Goal: Information Seeking & Learning: Learn about a topic

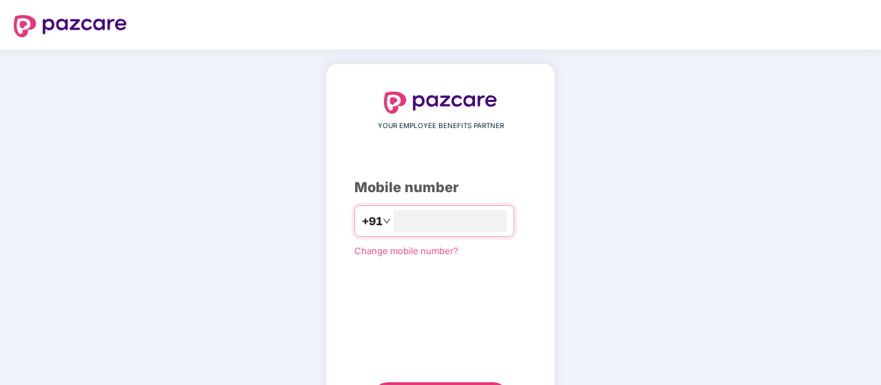
type input "**********"
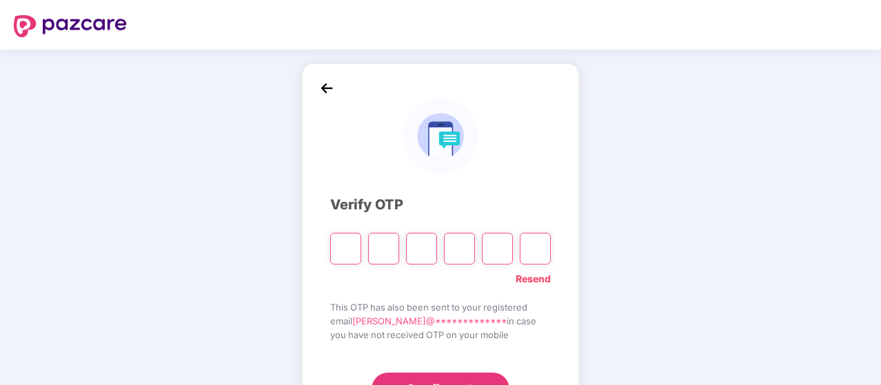
type input "*"
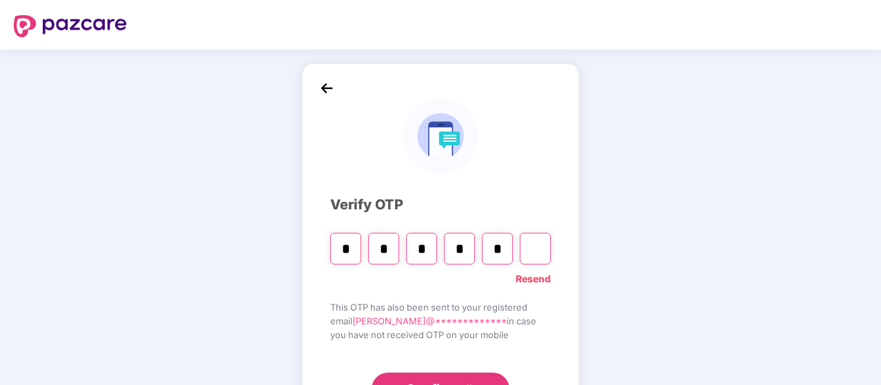
type input "*"
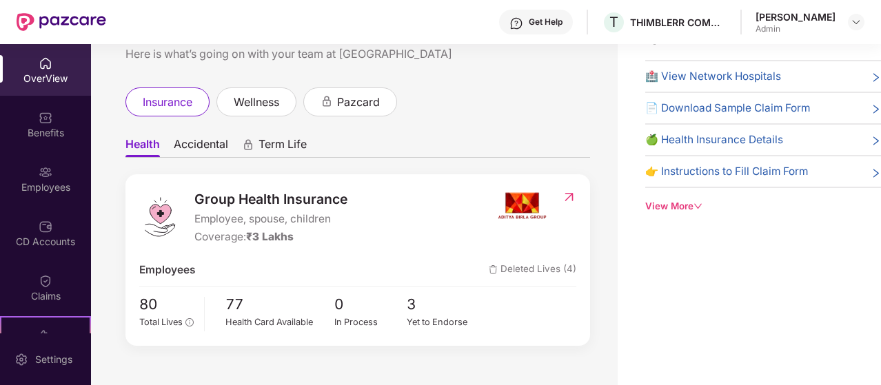
click at [41, 72] on div "OverView" at bounding box center [45, 79] width 91 height 14
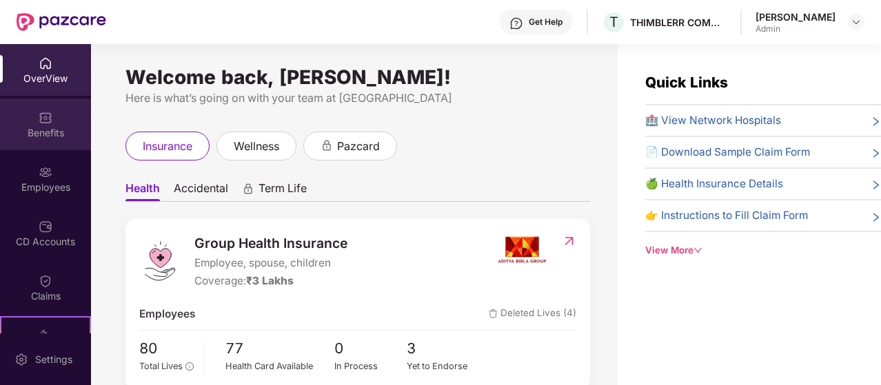
click at [29, 129] on div "Benefits" at bounding box center [45, 133] width 91 height 14
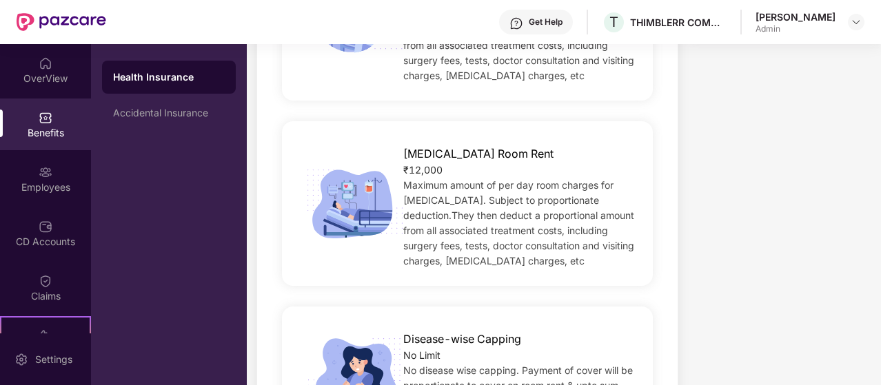
scroll to position [614, 0]
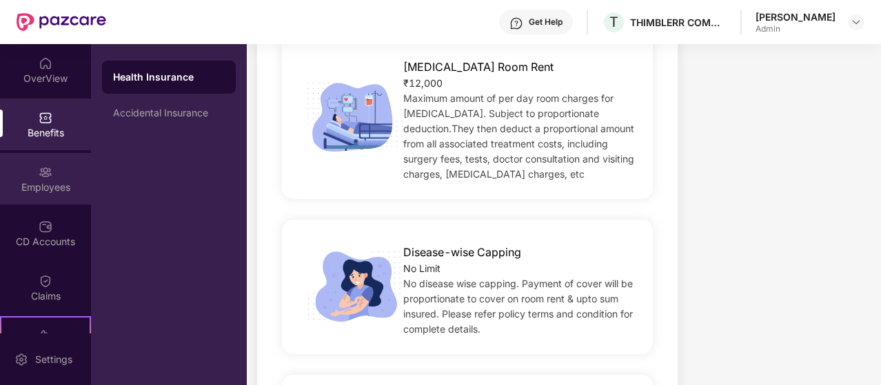
click at [40, 178] on img at bounding box center [46, 172] width 14 height 14
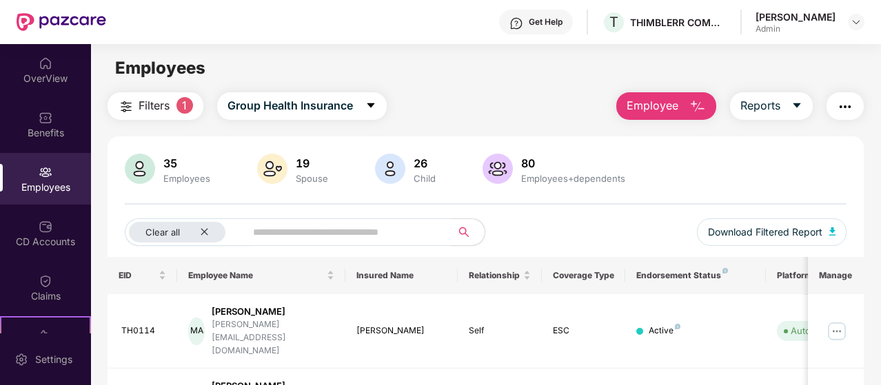
click at [169, 107] on span "Filters" at bounding box center [154, 105] width 31 height 17
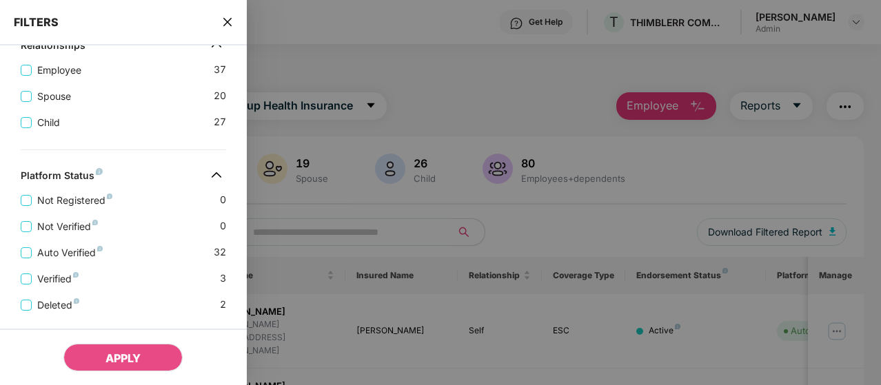
scroll to position [458, 0]
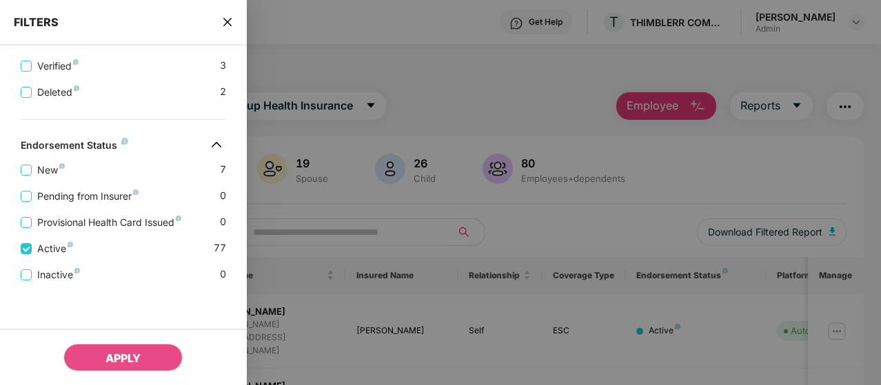
click at [223, 21] on icon "close" at bounding box center [227, 22] width 11 height 11
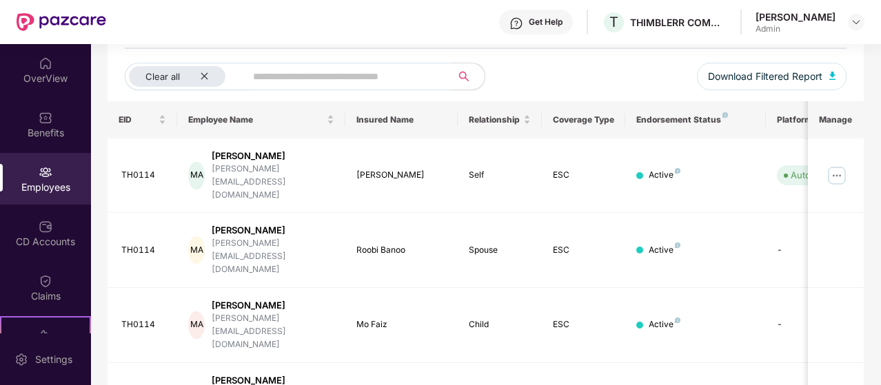
scroll to position [0, 0]
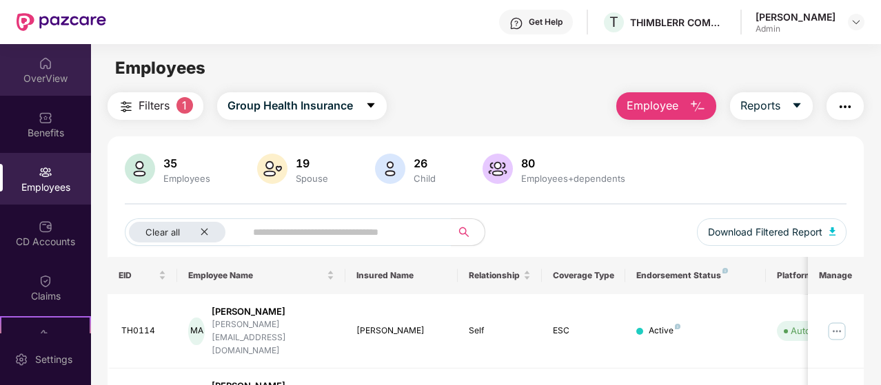
click at [52, 75] on div "OverView" at bounding box center [45, 79] width 91 height 14
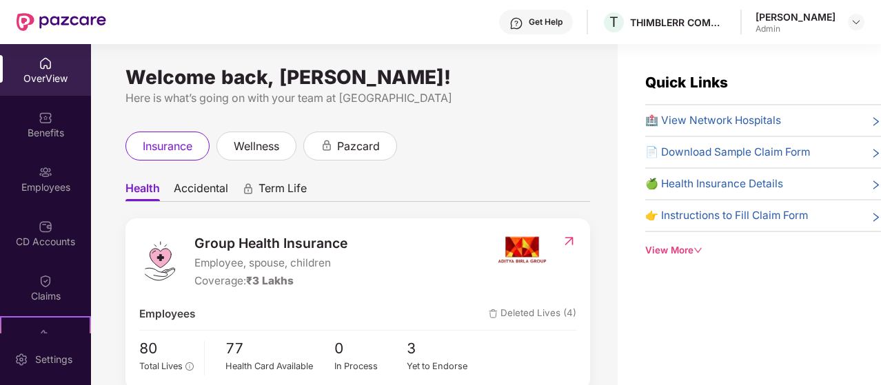
click at [50, 69] on img at bounding box center [46, 64] width 14 height 14
click at [274, 134] on div "wellness" at bounding box center [256, 146] width 80 height 29
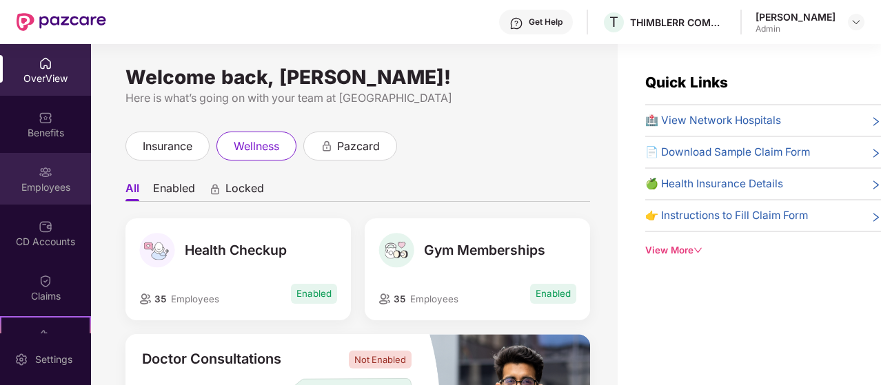
click at [46, 187] on div "Employees" at bounding box center [45, 188] width 91 height 14
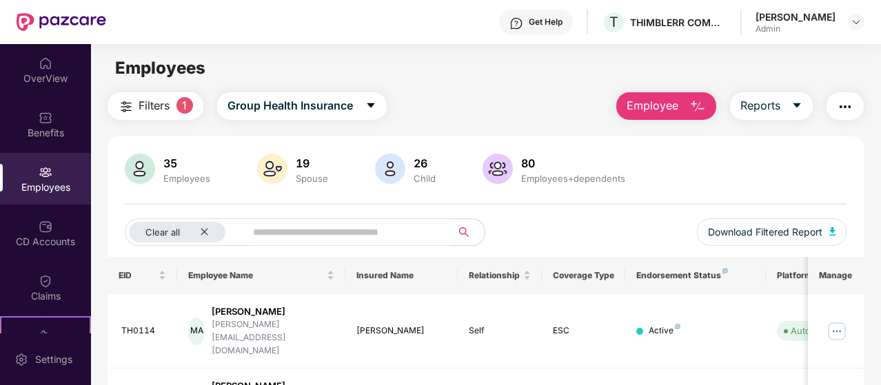
click at [307, 227] on input "text" at bounding box center [343, 232] width 180 height 21
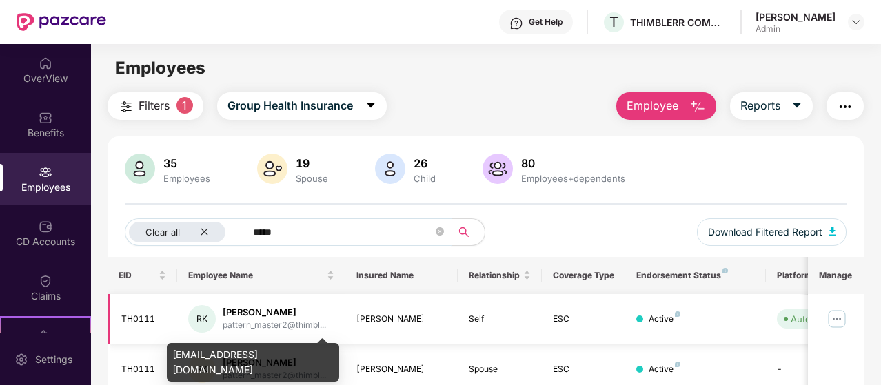
type input "*****"
click at [263, 319] on div "pattern_master2@thimbl..." at bounding box center [274, 325] width 103 height 13
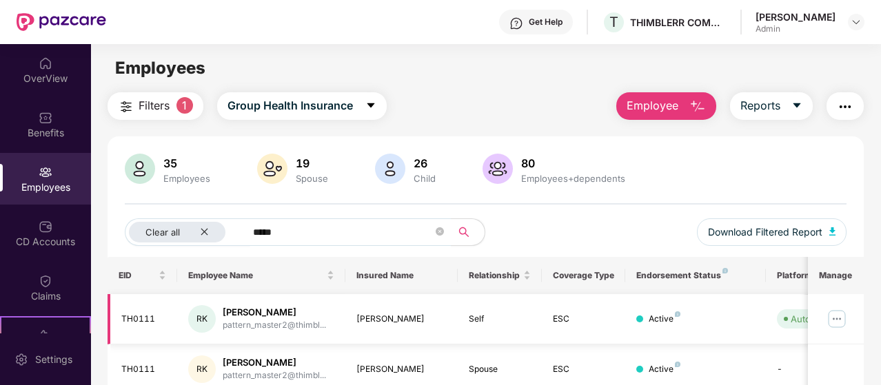
click at [202, 323] on div "RK" at bounding box center [202, 319] width 28 height 28
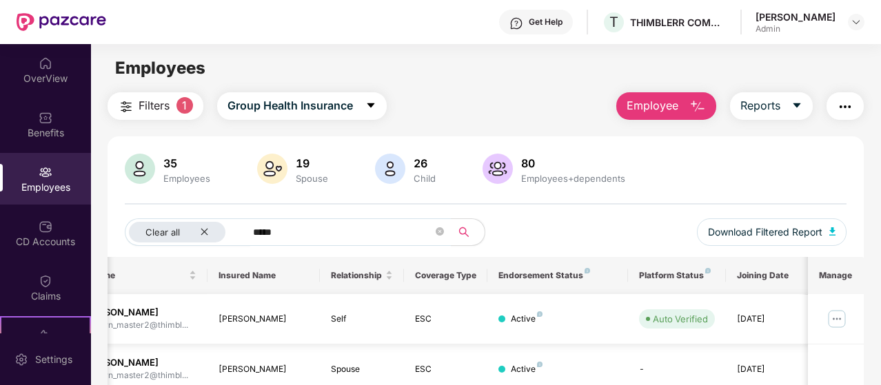
click at [837, 319] on img at bounding box center [837, 319] width 22 height 22
click at [641, 198] on div "35 Employees 19 Spouse 26 Child [DEMOGRAPHIC_DATA] Employees+dependents Clear a…" at bounding box center [486, 205] width 756 height 103
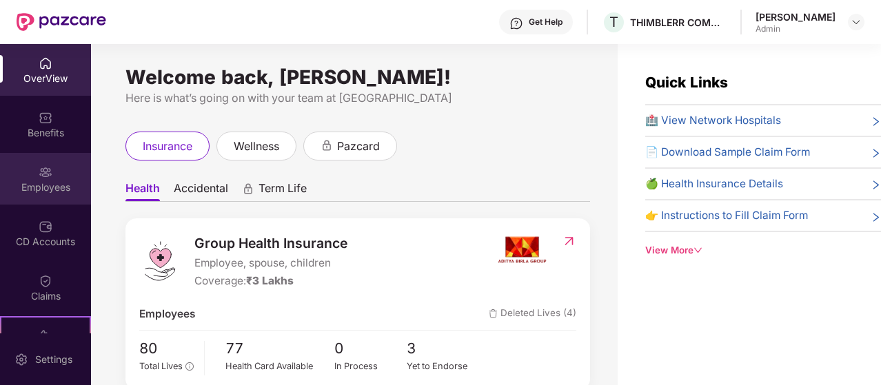
click at [36, 181] on div "Employees" at bounding box center [45, 188] width 91 height 14
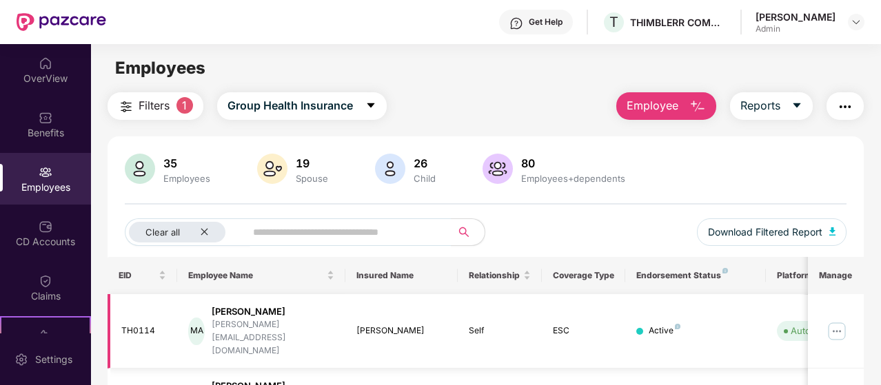
click at [199, 327] on div "MA" at bounding box center [196, 332] width 16 height 28
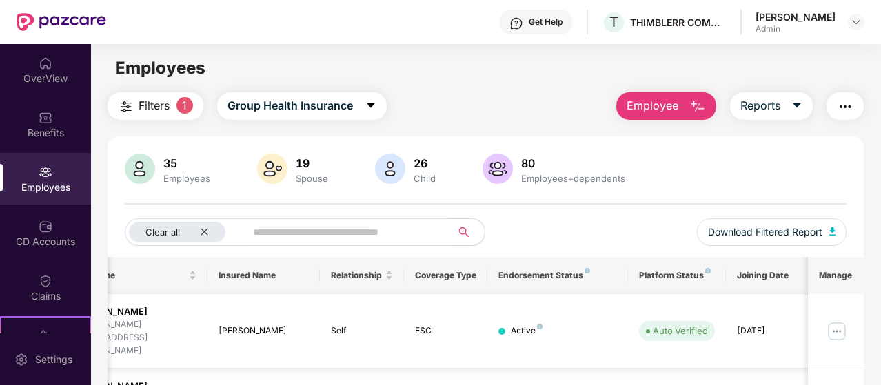
click at [767, 325] on div "[DATE]" at bounding box center [768, 331] width 62 height 13
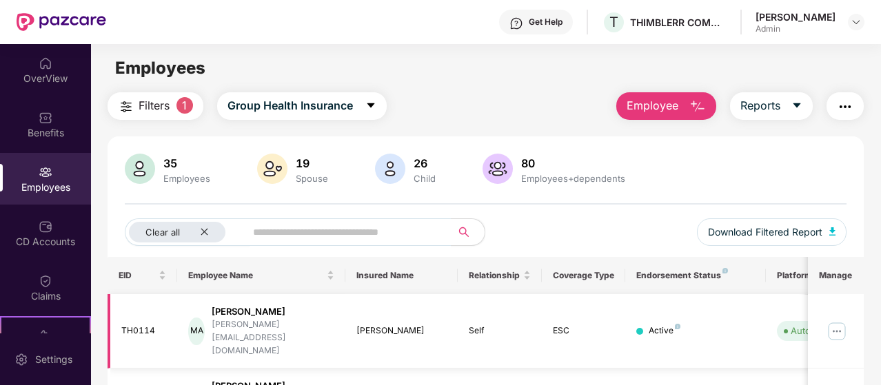
click at [134, 325] on div "TH0114" at bounding box center [143, 331] width 45 height 13
click at [196, 318] on div "MA" at bounding box center [196, 332] width 16 height 28
click at [147, 167] on img at bounding box center [140, 169] width 30 height 30
click at [205, 232] on icon "close" at bounding box center [204, 231] width 9 height 9
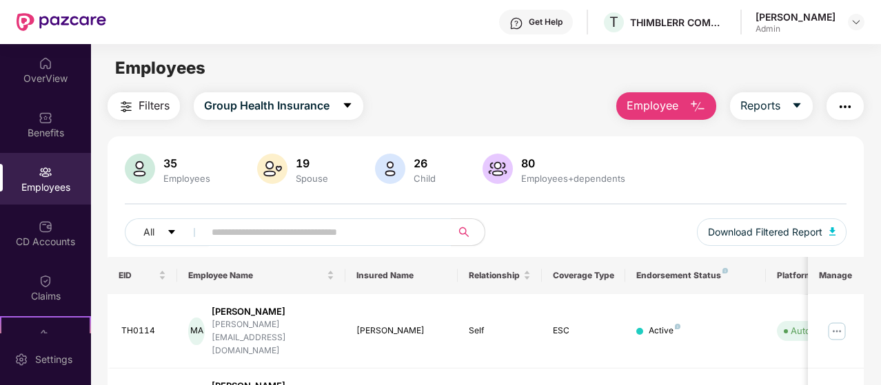
click at [141, 174] on img at bounding box center [140, 169] width 30 height 30
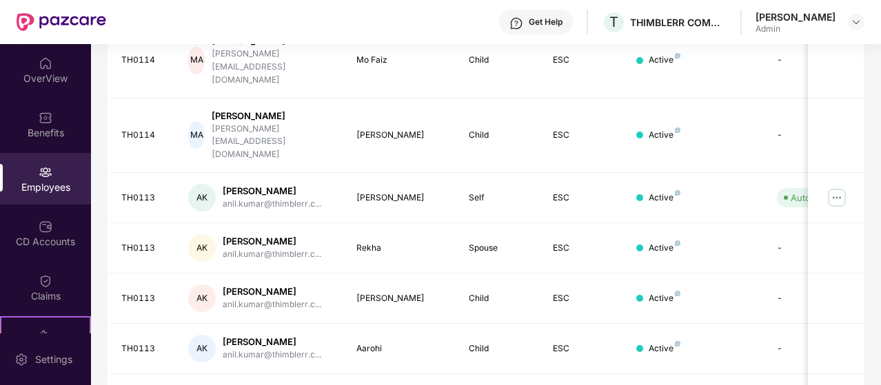
scroll to position [422, 0]
